Goal: Task Accomplishment & Management: Use online tool/utility

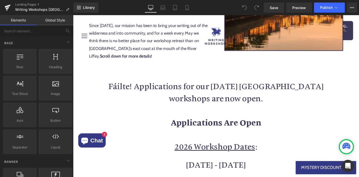
scroll to position [404, 0]
click at [235, 125] on strong "Applications Are Open" at bounding box center [226, 129] width 97 height 11
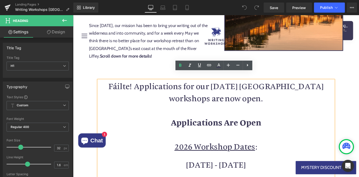
click at [268, 124] on strong "Applications Are Open" at bounding box center [226, 129] width 97 height 11
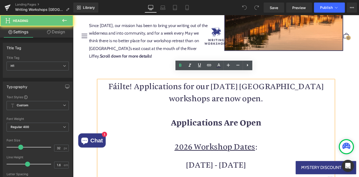
click at [251, 124] on strong "Applications Are Open" at bounding box center [226, 129] width 97 height 11
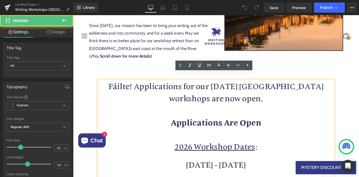
click at [275, 124] on h1 "Applications Are Open" at bounding box center [226, 130] width 252 height 13
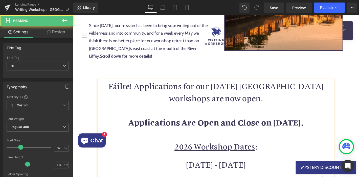
click at [281, 124] on strong "Applications Are Open and Close on [DATE]." at bounding box center [225, 129] width 187 height 11
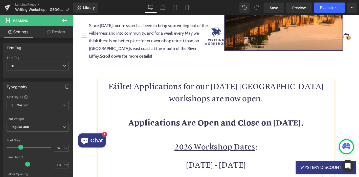
click at [320, 124] on strong "Applications Are Open and Close on [DATE]." at bounding box center [225, 129] width 187 height 11
copy strong "Applications Are Open and Close on [DATE]"
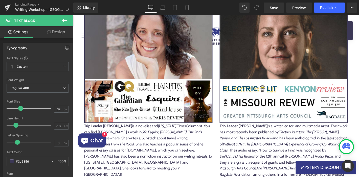
click at [274, 9] on span "Save" at bounding box center [274, 7] width 8 height 5
click at [332, 12] on button "Publish" at bounding box center [329, 8] width 31 height 10
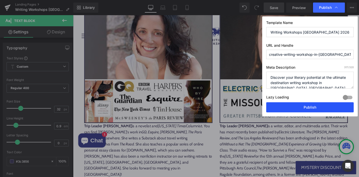
click at [297, 109] on button "Publish" at bounding box center [309, 107] width 87 height 10
